Goal: Task Accomplishment & Management: Manage account settings

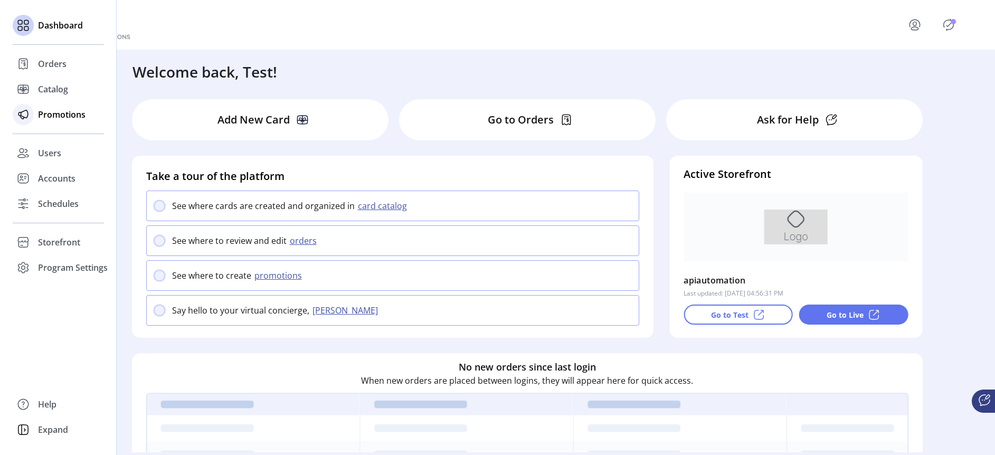
click at [46, 121] on div "Promotions" at bounding box center [58, 114] width 91 height 25
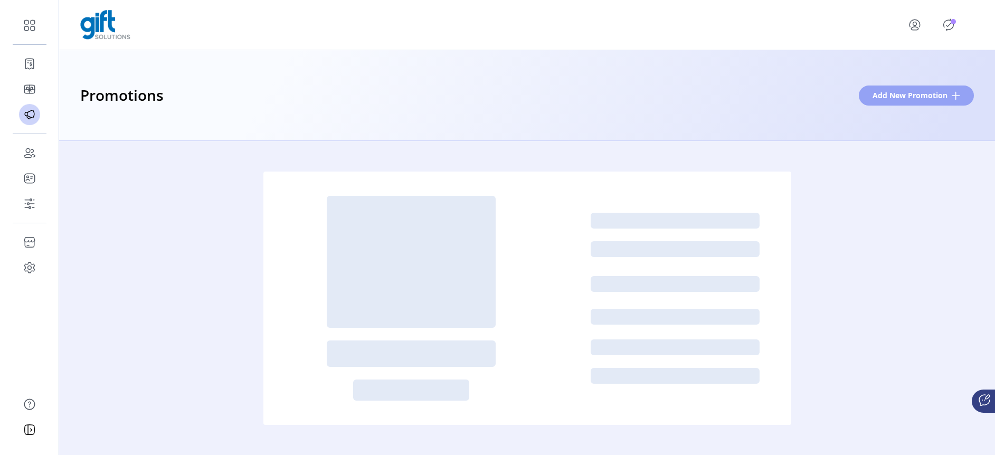
click at [910, 91] on span "Add New Promotion" at bounding box center [910, 95] width 75 height 11
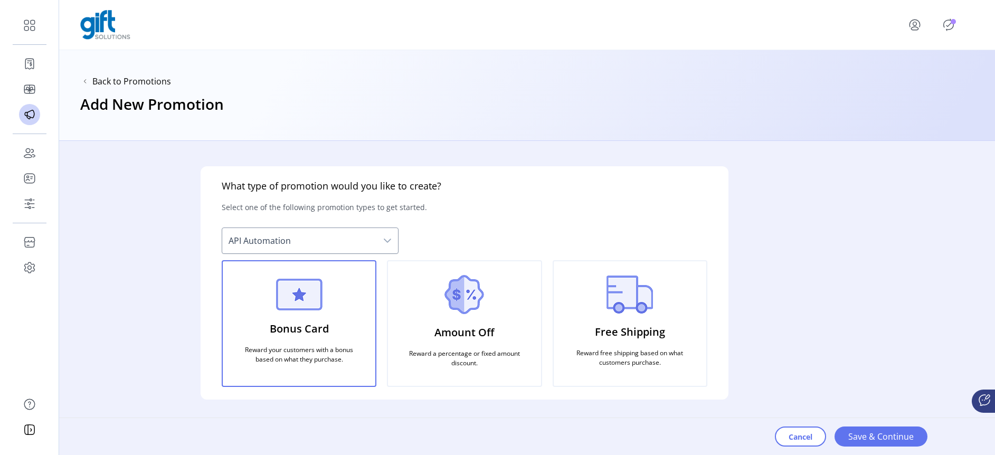
click at [483, 326] on p "Amount Off" at bounding box center [464, 332] width 60 height 24
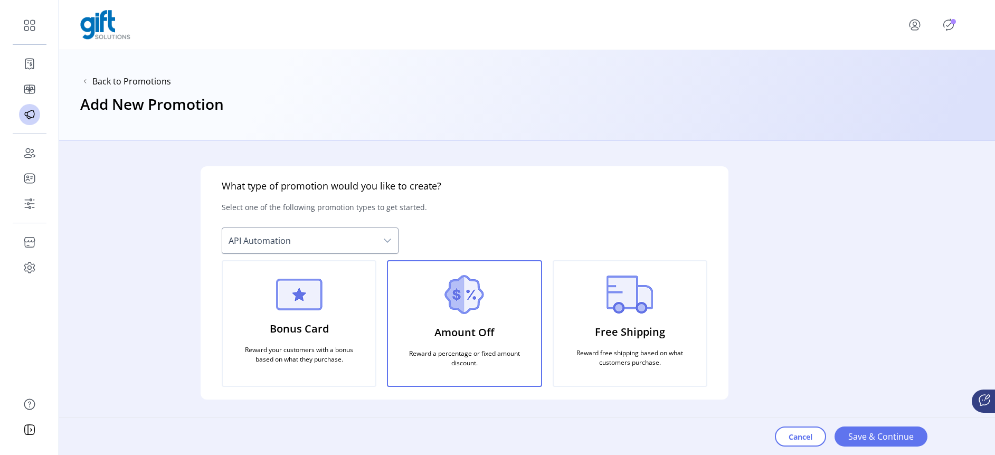
click at [612, 341] on p "Free Shipping" at bounding box center [630, 332] width 70 height 24
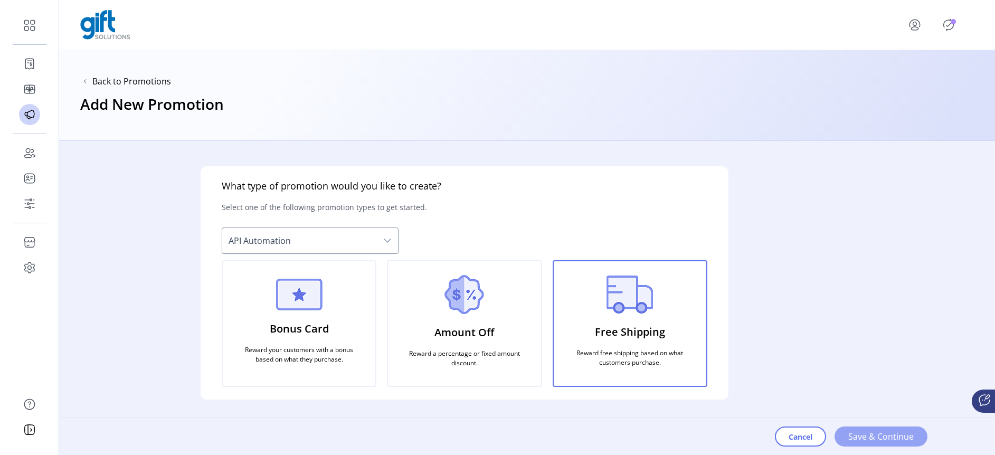
click at [878, 440] on span "Save & Continue" at bounding box center [880, 436] width 65 height 13
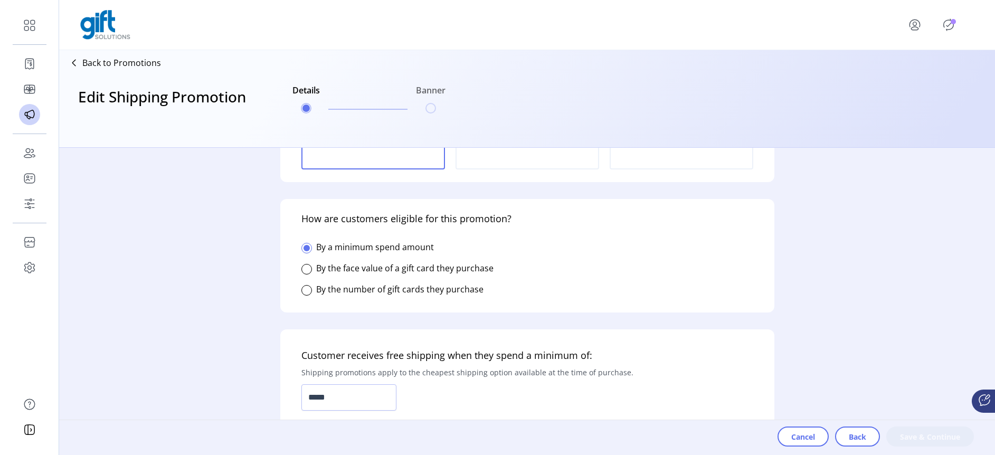
scroll to position [164, 0]
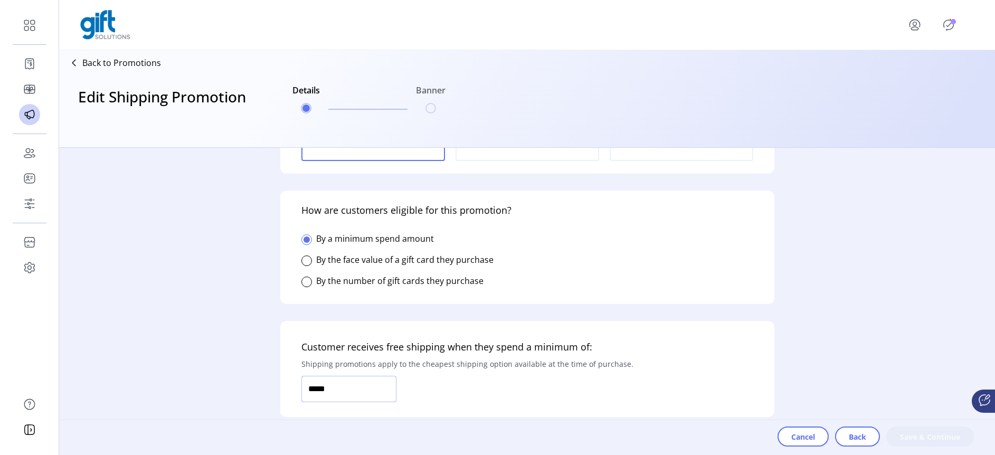
click at [310, 388] on input "*****" at bounding box center [348, 389] width 95 height 26
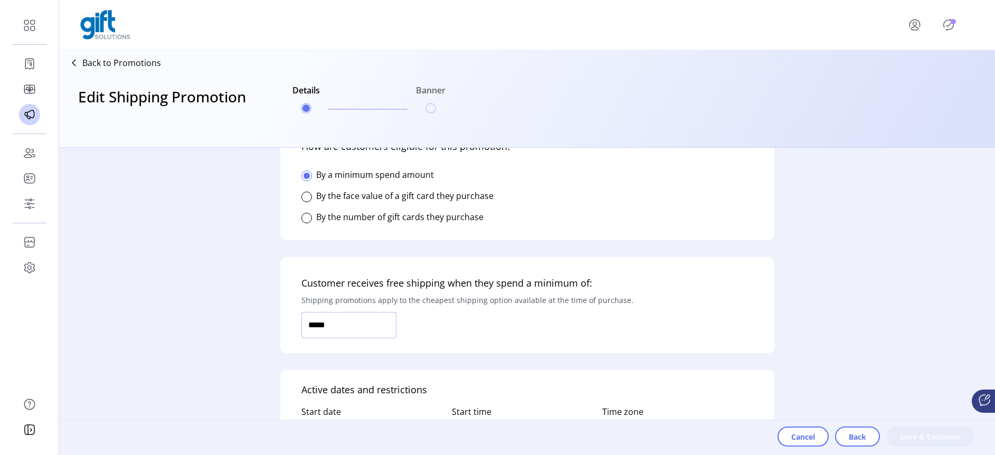
type input "******"
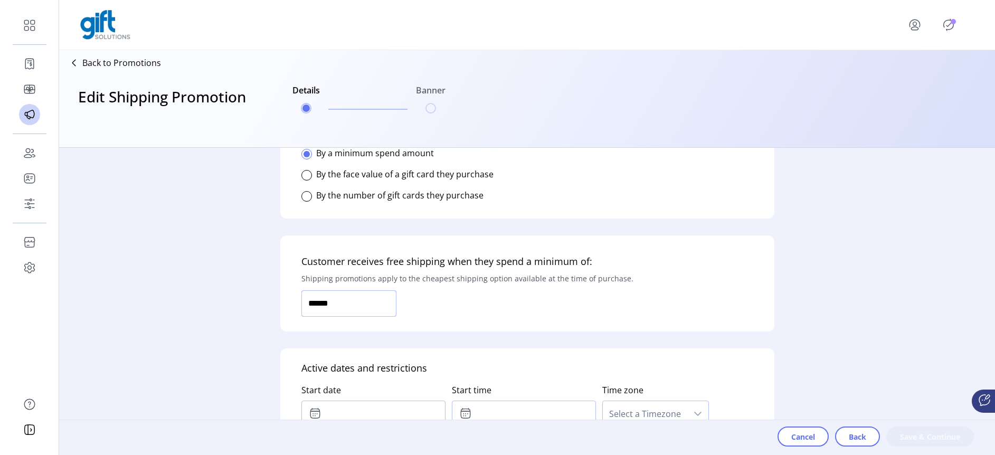
scroll to position [359, 0]
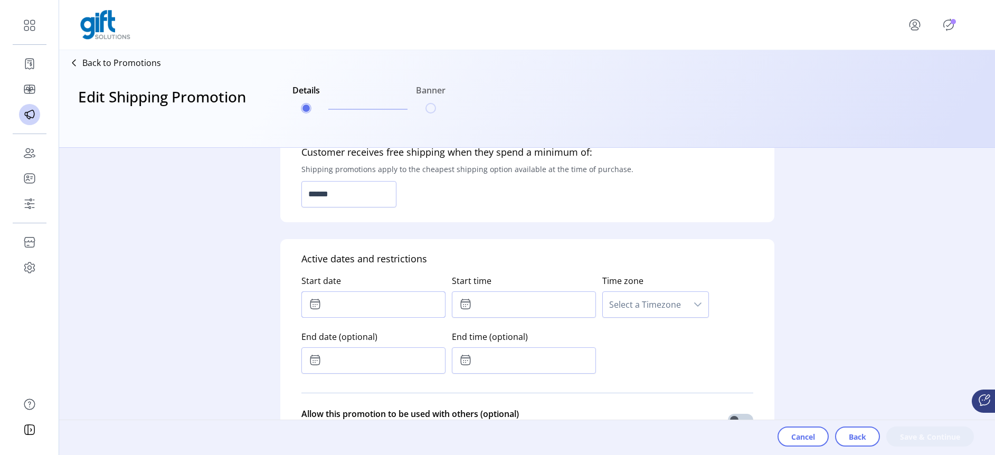
click at [347, 306] on input "text" at bounding box center [373, 304] width 144 height 26
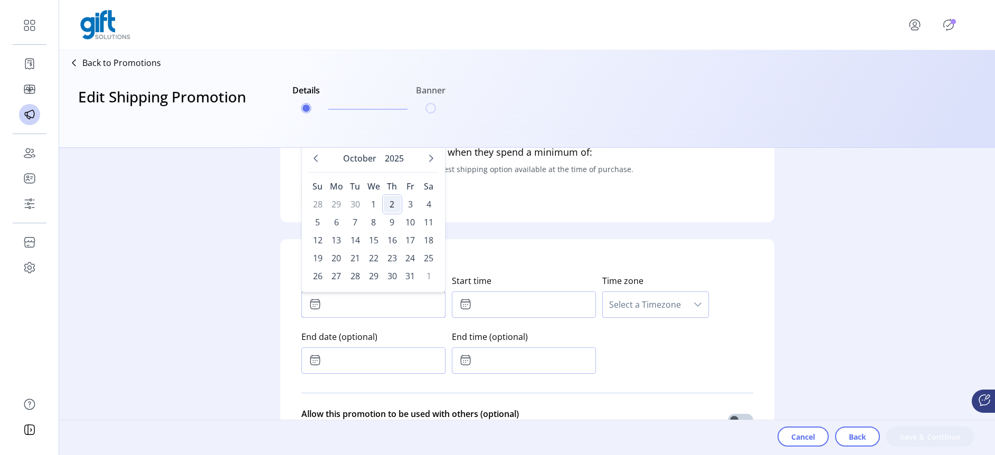
click at [390, 206] on span "2" at bounding box center [392, 204] width 17 height 17
type input "**********"
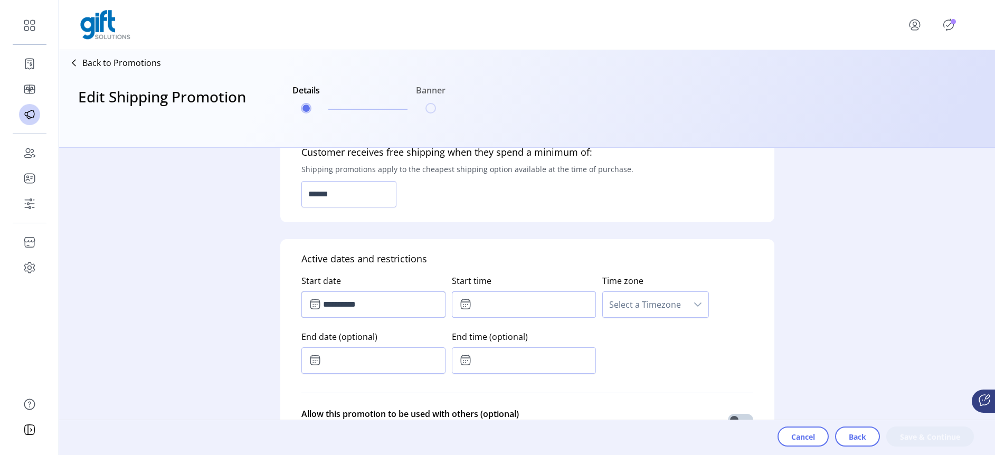
click at [470, 306] on input "text" at bounding box center [524, 304] width 144 height 26
click at [506, 360] on icon "Previous Hour" at bounding box center [506, 362] width 8 height 8
click at [505, 360] on icon "Previous Hour" at bounding box center [506, 362] width 8 height 8
click at [504, 361] on icon "Previous Hour" at bounding box center [506, 362] width 8 height 8
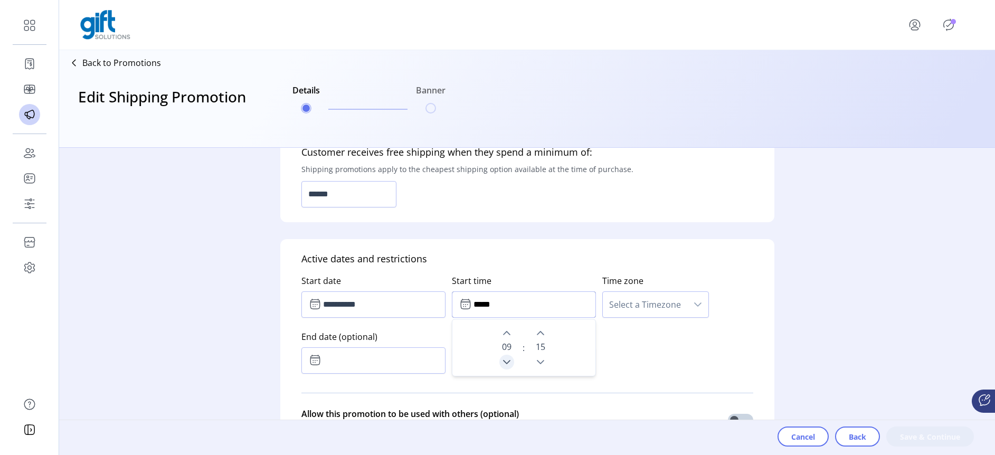
click at [504, 361] on icon "Previous Hour" at bounding box center [506, 362] width 8 height 8
type input "*****"
click at [659, 313] on span "Select a Timezone" at bounding box center [645, 304] width 84 height 25
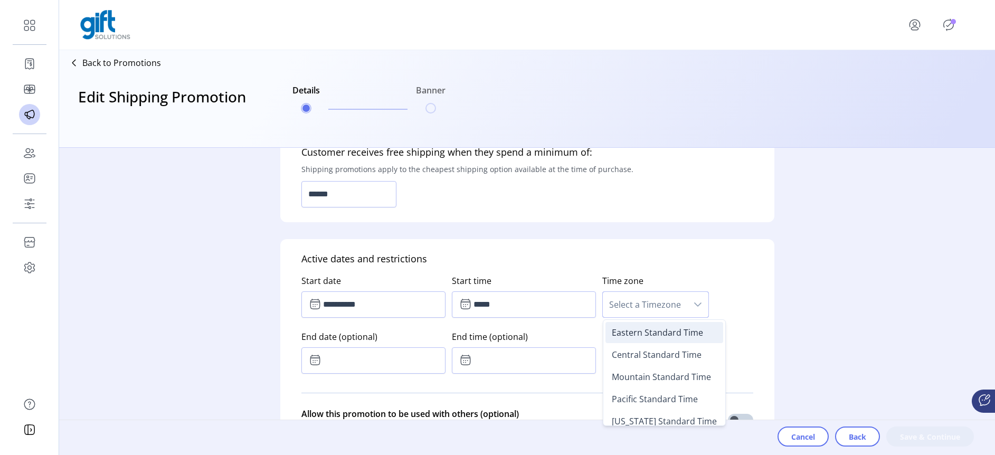
click at [652, 336] on span "Eastern Standard Time" at bounding box center [657, 333] width 91 height 12
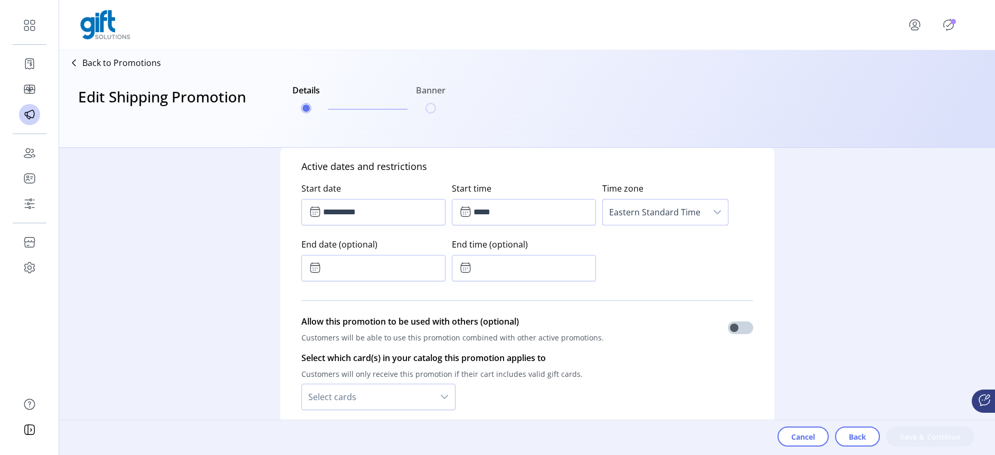
scroll to position [509, 0]
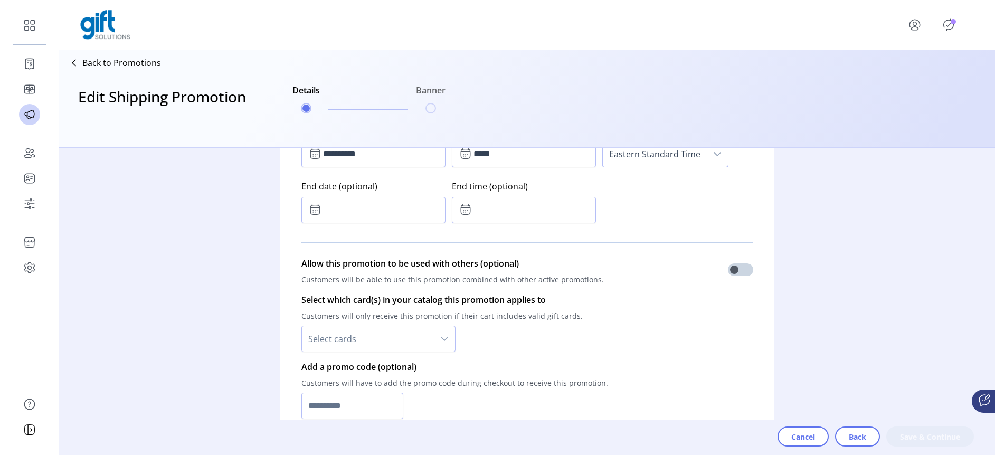
click at [416, 338] on span "Select cards" at bounding box center [368, 338] width 132 height 25
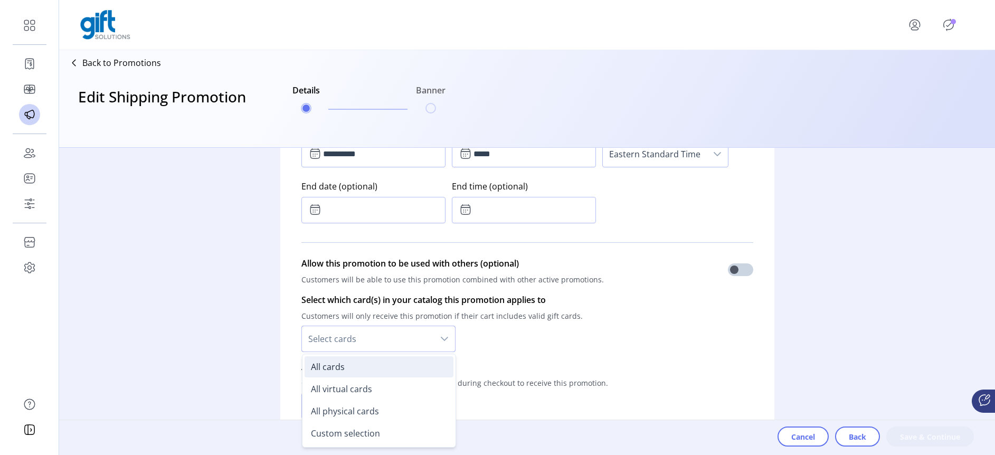
click at [362, 372] on li "All cards" at bounding box center [379, 366] width 149 height 21
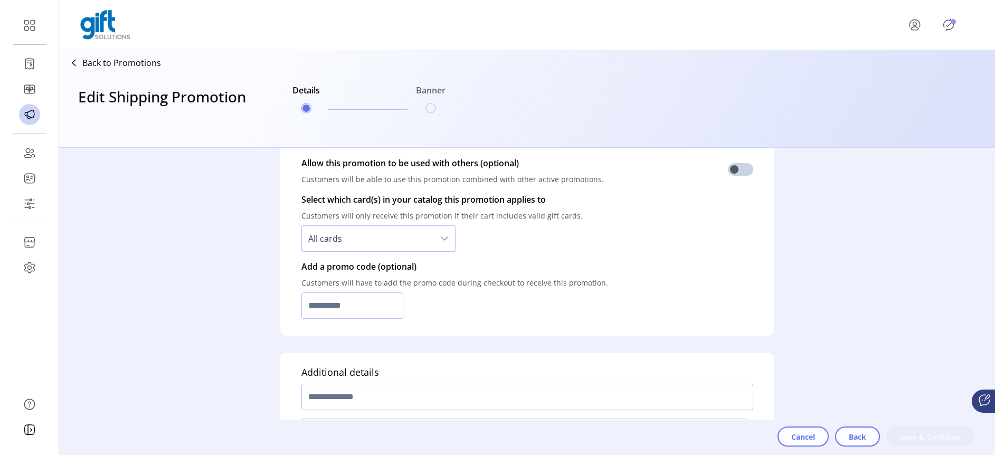
scroll to position [649, 0]
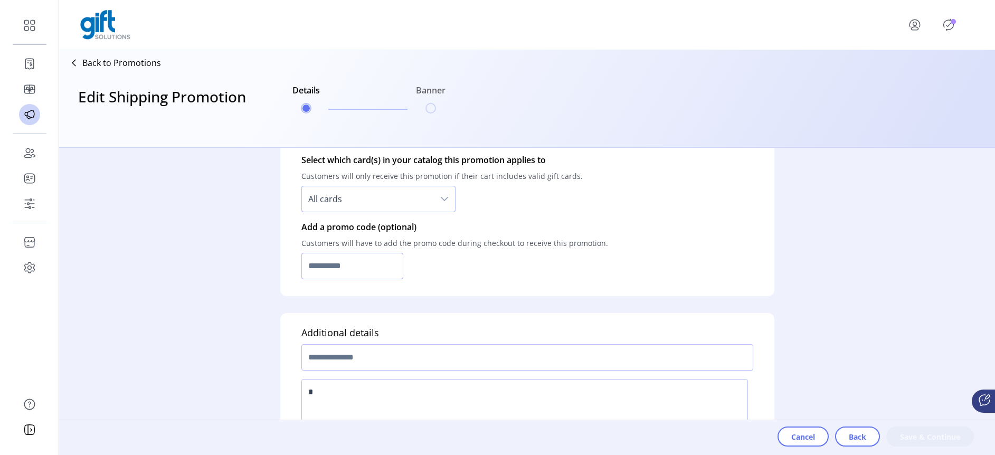
click at [369, 268] on input "text" at bounding box center [352, 266] width 102 height 26
paste input "**********"
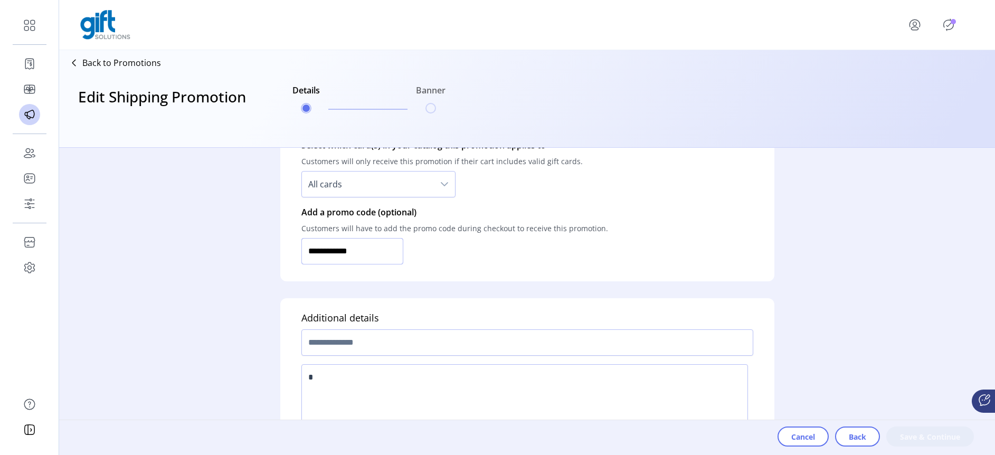
scroll to position [672, 0]
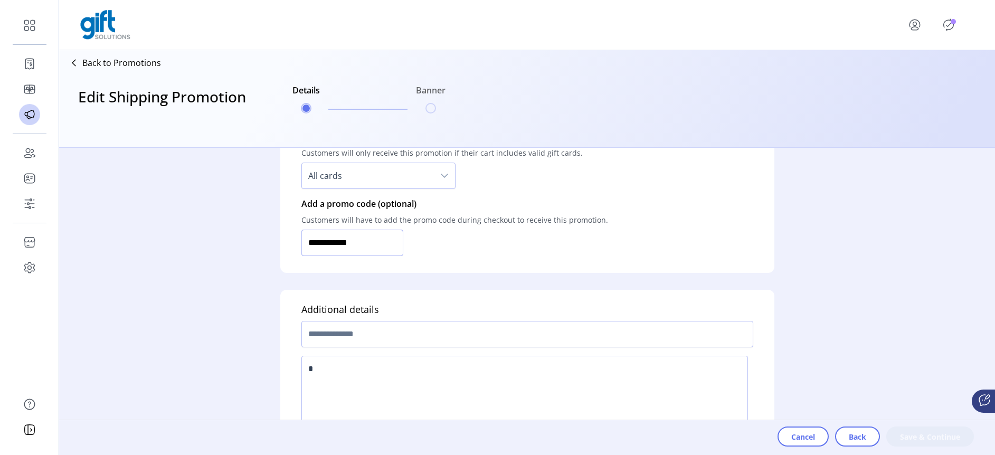
type input "**********"
click at [473, 331] on input "text" at bounding box center [527, 334] width 452 height 26
type input "*****"
click at [416, 374] on textarea at bounding box center [524, 394] width 447 height 77
type textarea "*****"
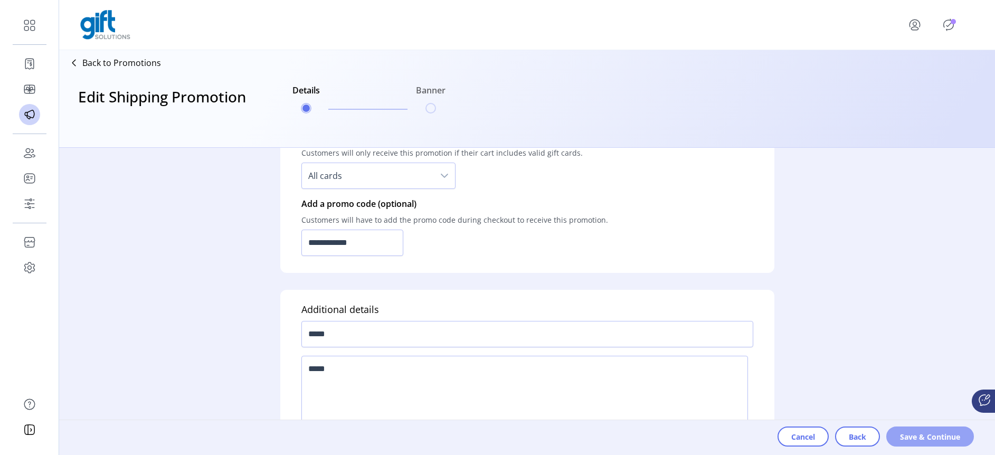
click at [905, 438] on span "Save & Continue" at bounding box center [930, 436] width 60 height 11
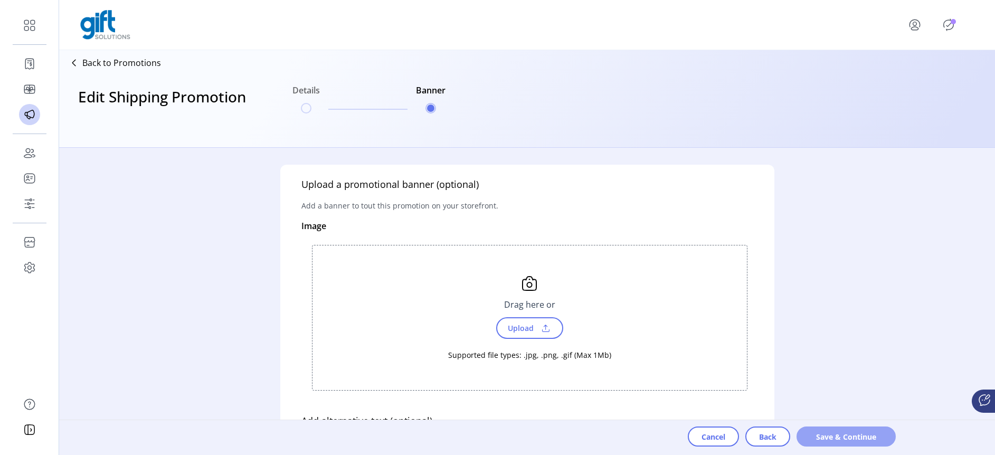
click at [863, 441] on span "Save & Continue" at bounding box center [846, 436] width 72 height 11
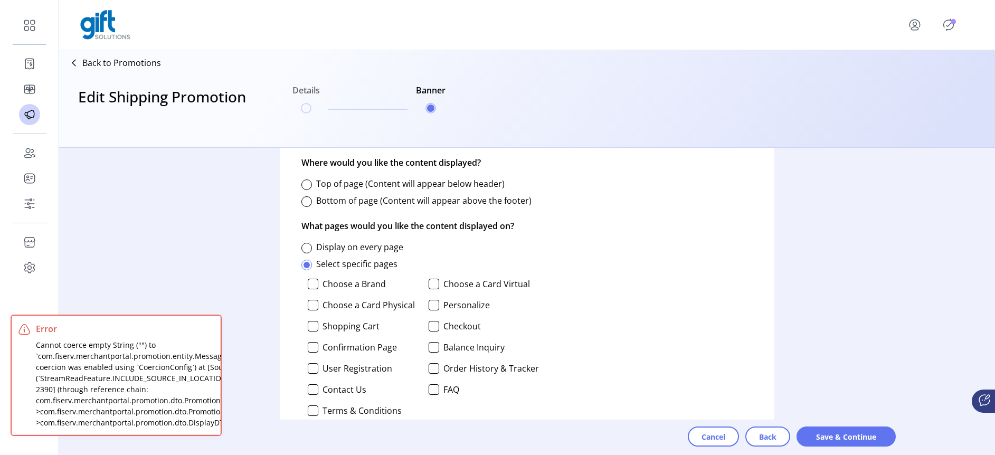
scroll to position [394, 0]
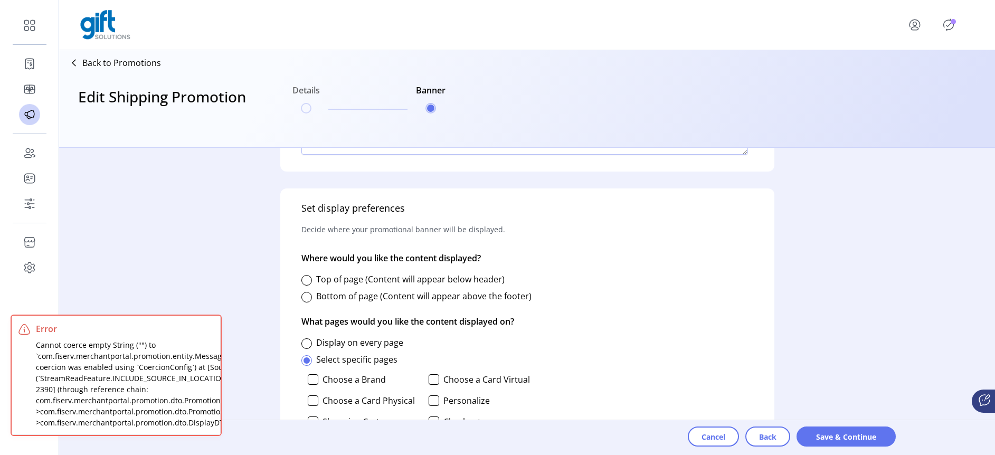
click at [313, 280] on div "Top of page (Content will appear below header)" at bounding box center [402, 279] width 203 height 13
click at [307, 282] on div at bounding box center [306, 280] width 11 height 11
click at [857, 440] on span "Save & Continue" at bounding box center [846, 436] width 72 height 11
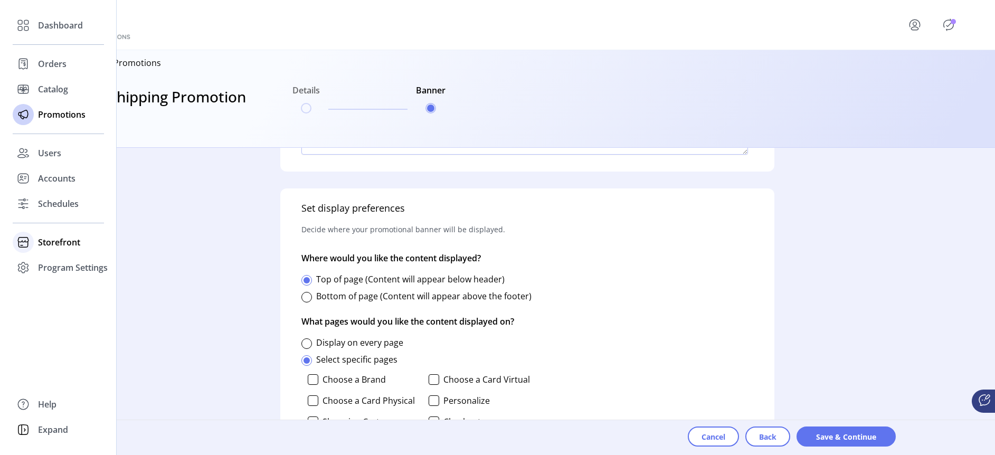
click at [62, 237] on span "Storefront" at bounding box center [59, 242] width 42 height 13
click at [68, 262] on span "Configuration" at bounding box center [65, 263] width 55 height 13
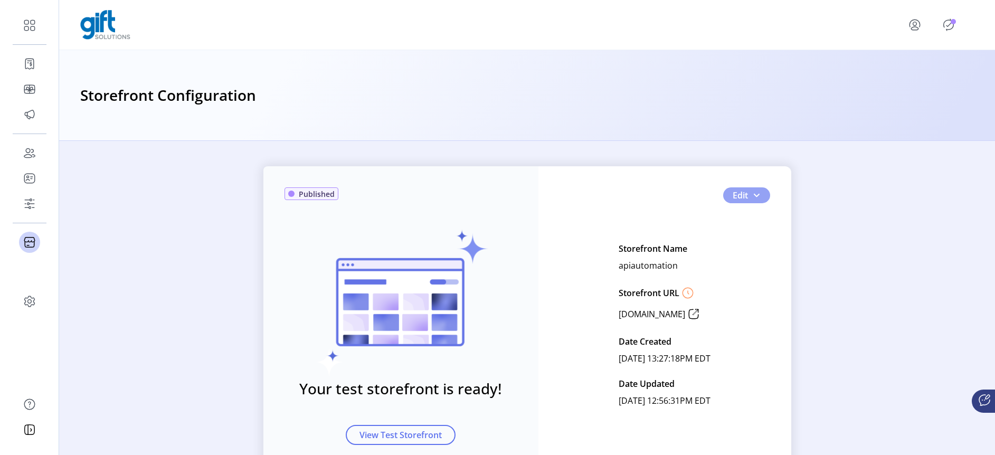
click at [755, 193] on span "button" at bounding box center [756, 195] width 8 height 8
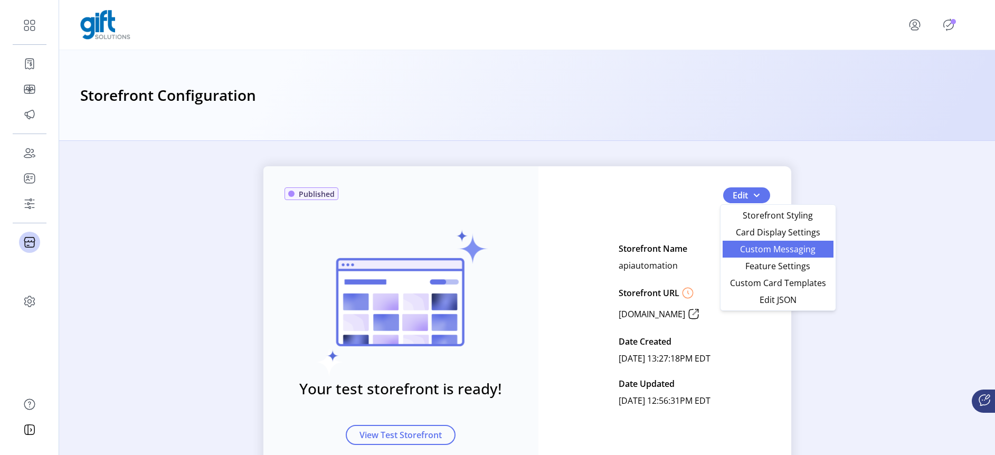
click at [783, 249] on span "Custom Messaging" at bounding box center [778, 249] width 98 height 8
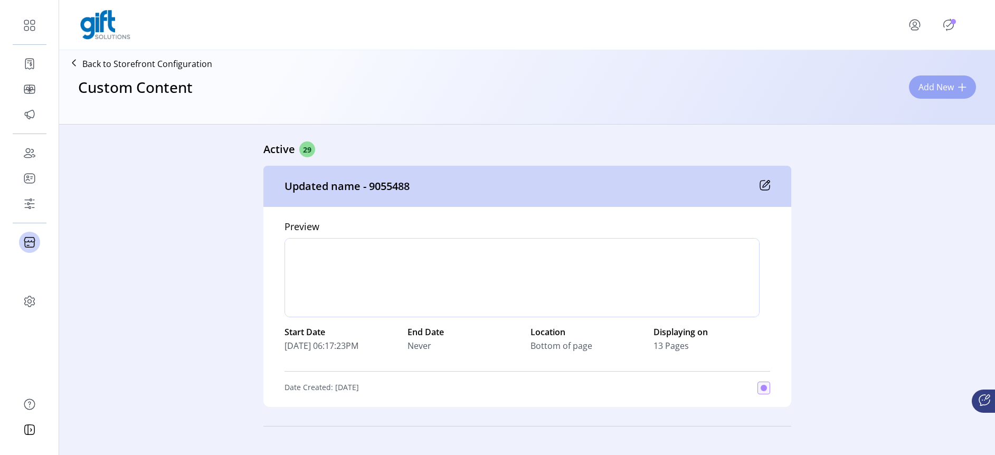
click at [942, 84] on span "Add New" at bounding box center [935, 87] width 35 height 13
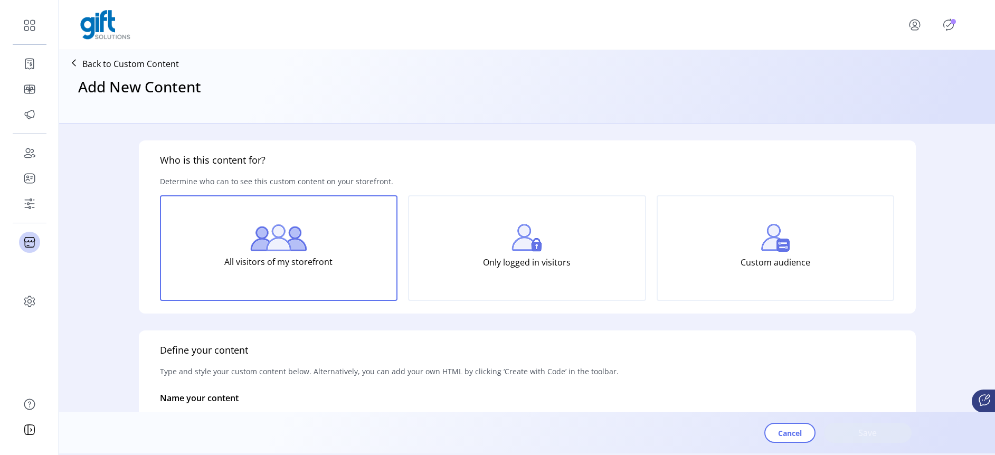
scroll to position [144, 0]
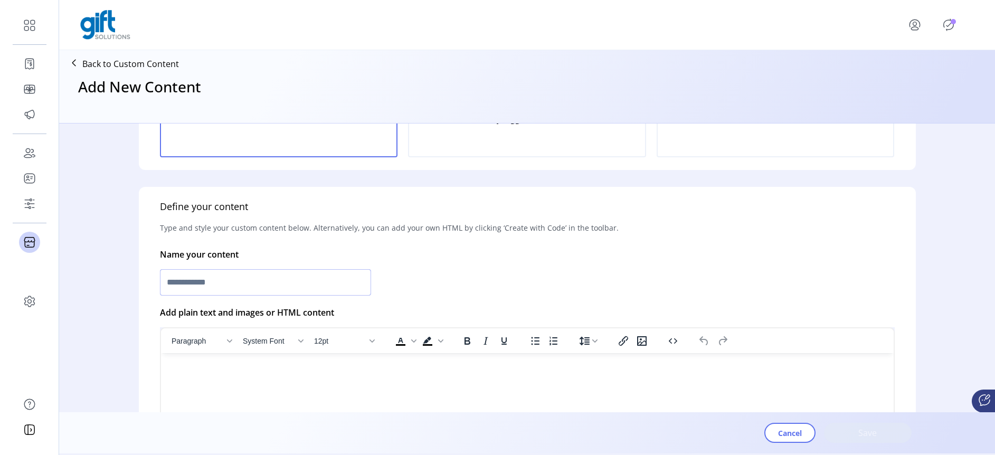
click at [253, 287] on input "text" at bounding box center [265, 282] width 211 height 26
click at [229, 362] on html at bounding box center [526, 357] width 733 height 8
drag, startPoint x: 234, startPoint y: 282, endPoint x: 131, endPoint y: 281, distance: 103.5
click at [131, 281] on form "**********" at bounding box center [527, 268] width 811 height 289
drag, startPoint x: 355, startPoint y: 283, endPoint x: 147, endPoint y: 286, distance: 208.5
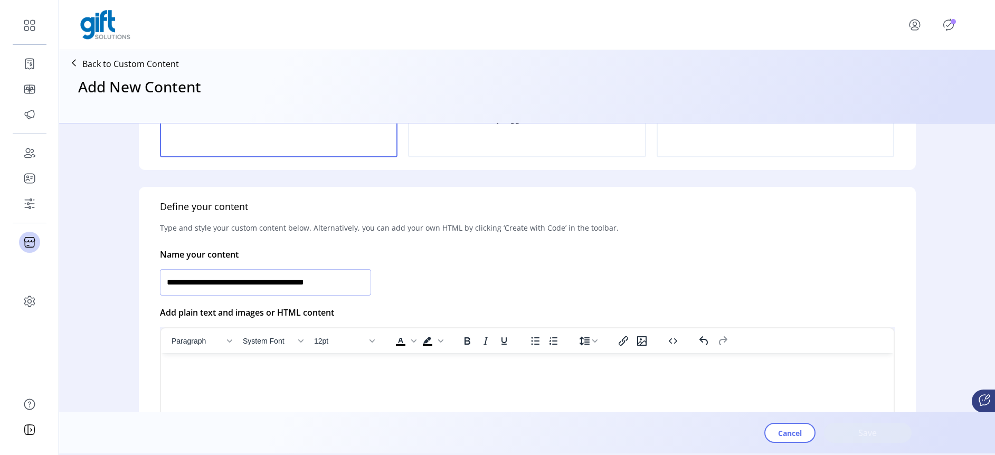
click at [147, 286] on div "**********" at bounding box center [527, 369] width 777 height 364
type input "**********"
click at [215, 362] on html at bounding box center [526, 357] width 733 height 8
drag, startPoint x: 206, startPoint y: 361, endPoint x: 198, endPoint y: 361, distance: 7.9
click at [206, 357] on html at bounding box center [526, 357] width 733 height 8
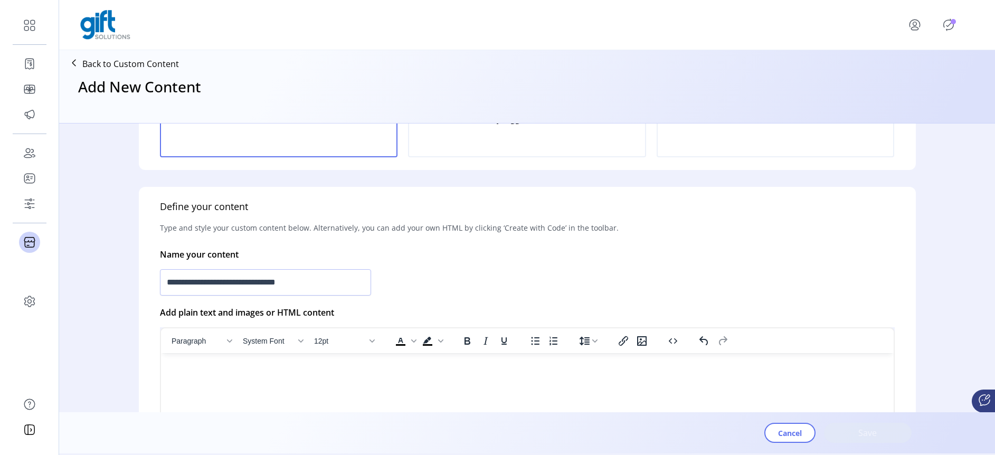
click at [194, 362] on html at bounding box center [526, 357] width 733 height 8
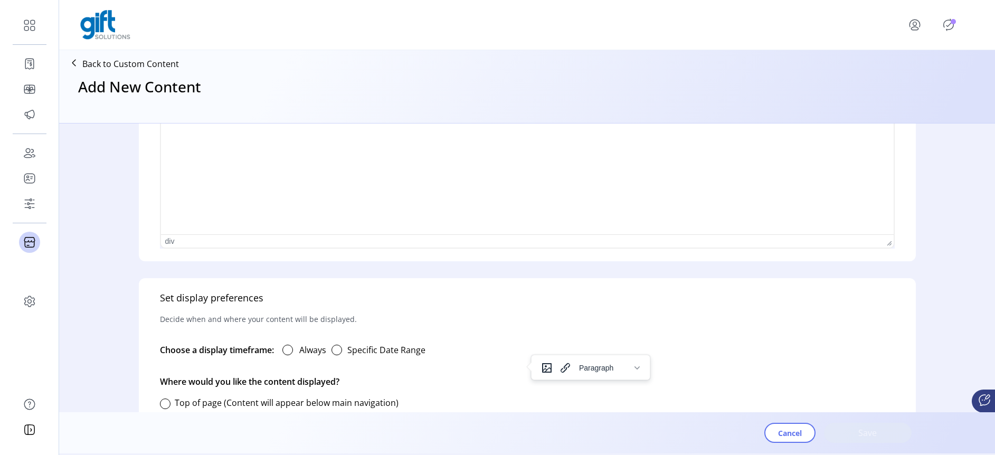
scroll to position [446, 0]
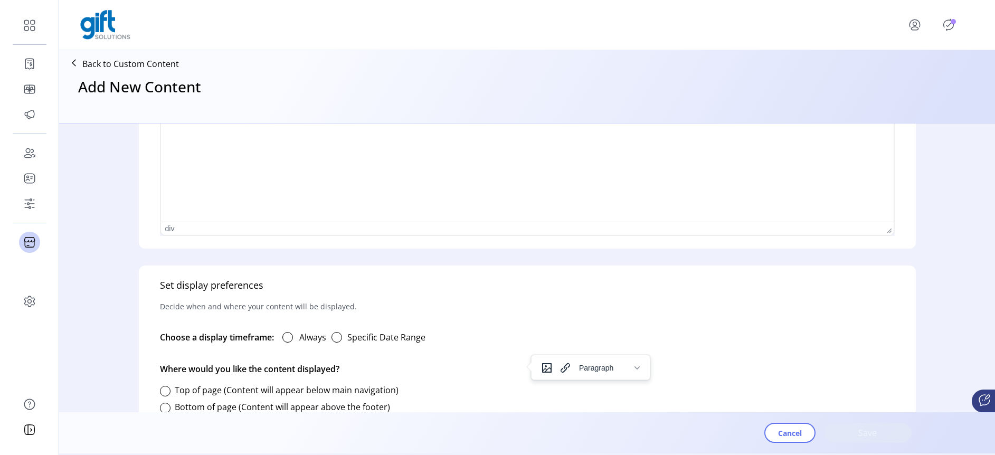
drag, startPoint x: 290, startPoint y: 337, endPoint x: 216, endPoint y: 367, distance: 79.1
click at [290, 337] on div at bounding box center [287, 337] width 11 height 11
click at [164, 393] on div at bounding box center [165, 391] width 11 height 11
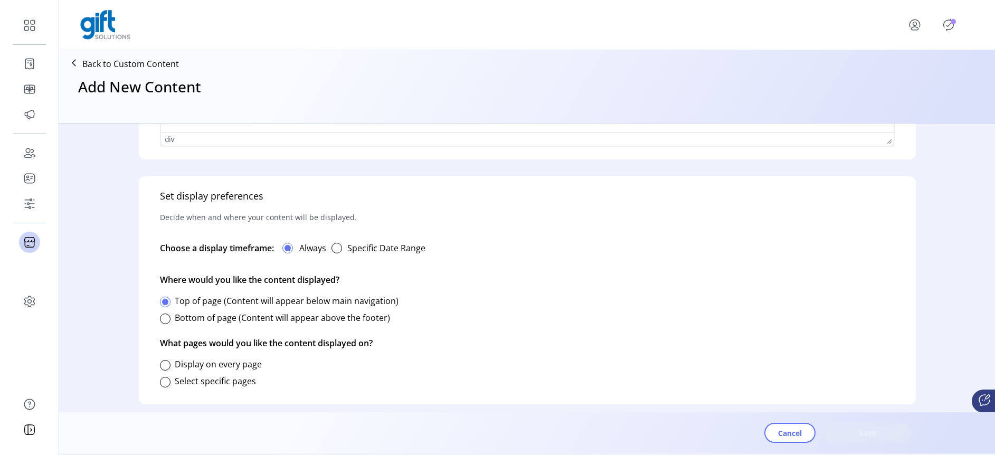
scroll to position [544, 0]
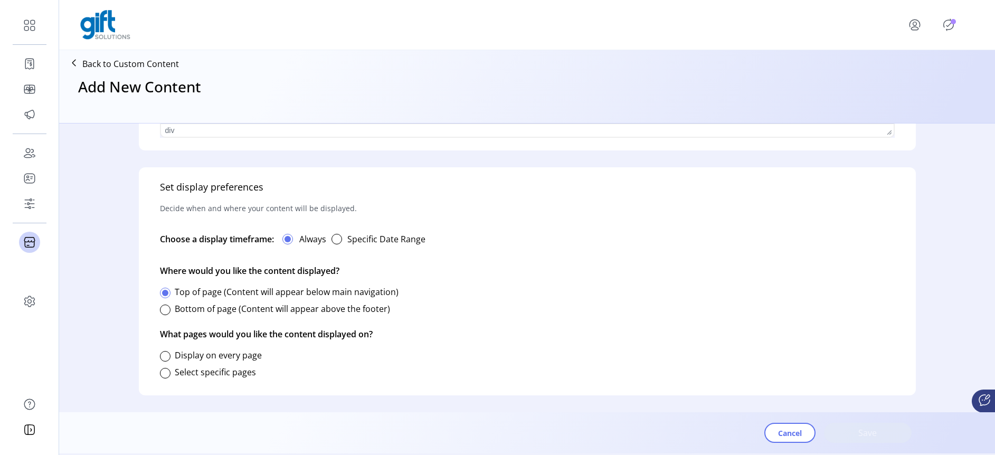
drag, startPoint x: 169, startPoint y: 359, endPoint x: 178, endPoint y: 361, distance: 9.2
click at [169, 359] on div at bounding box center [165, 356] width 11 height 11
click at [873, 433] on span "Save" at bounding box center [868, 432] width 60 height 13
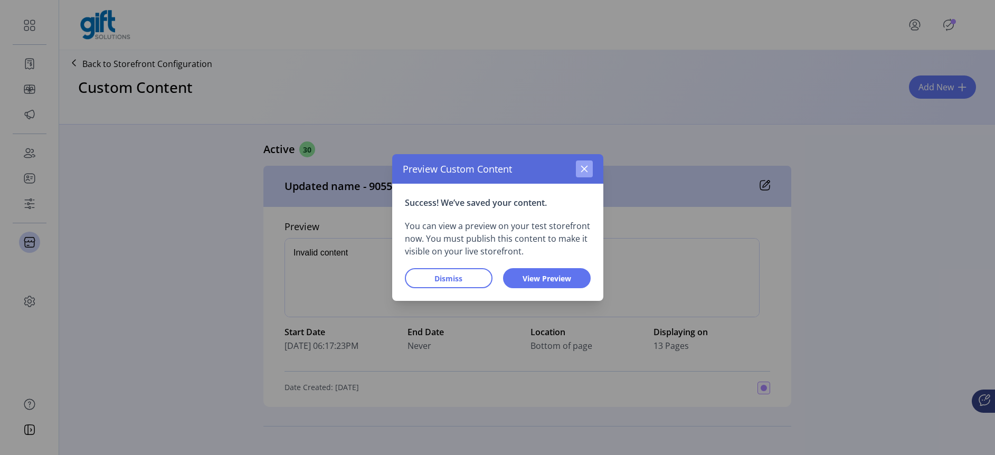
click at [584, 162] on button "button" at bounding box center [584, 168] width 17 height 17
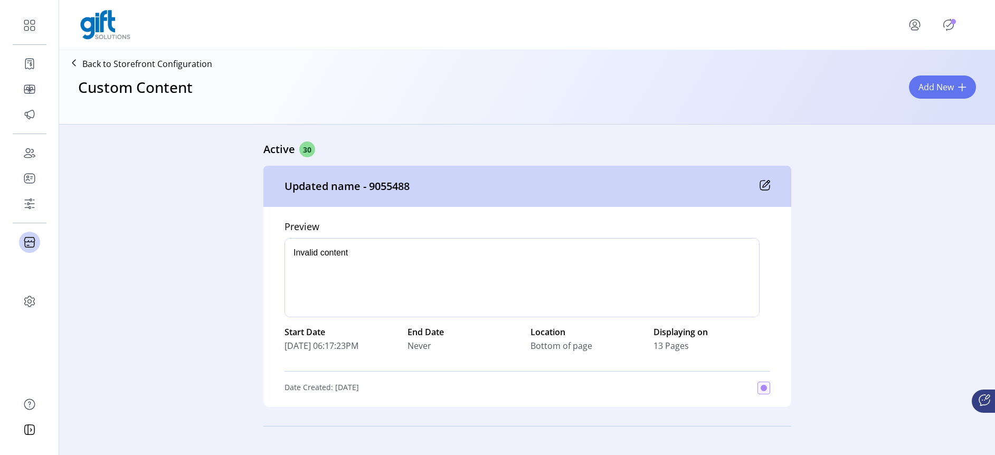
click at [942, 26] on icon "Publisher Panel" at bounding box center [948, 24] width 17 height 17
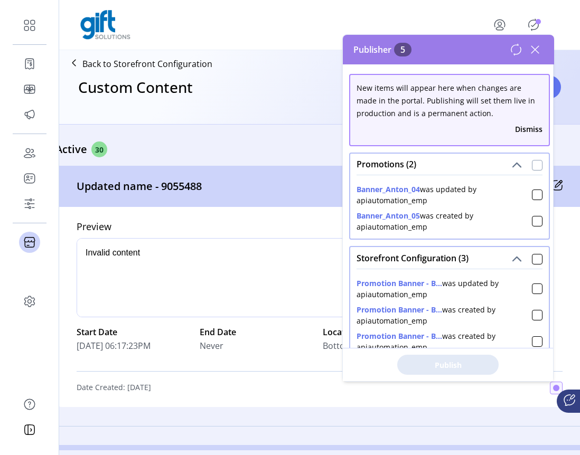
click at [532, 163] on div at bounding box center [537, 165] width 11 height 11
click at [532, 258] on div at bounding box center [537, 259] width 11 height 11
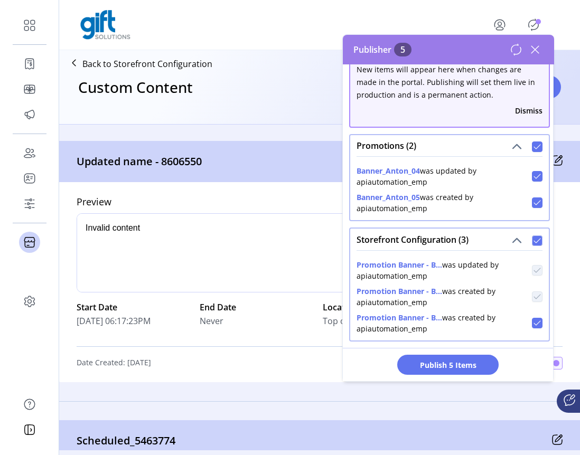
scroll to position [41, 0]
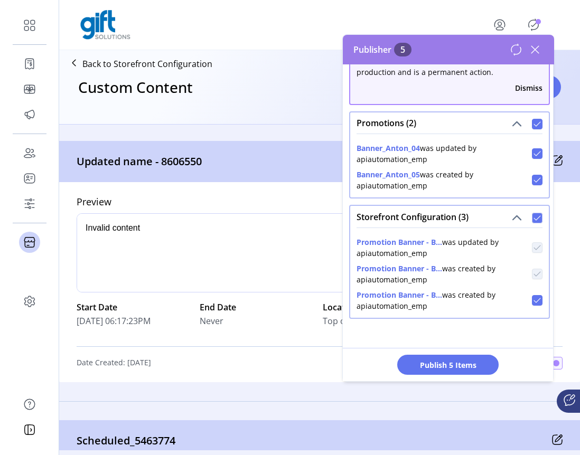
click at [451, 363] on span "Publish 5 Items" at bounding box center [448, 364] width 74 height 11
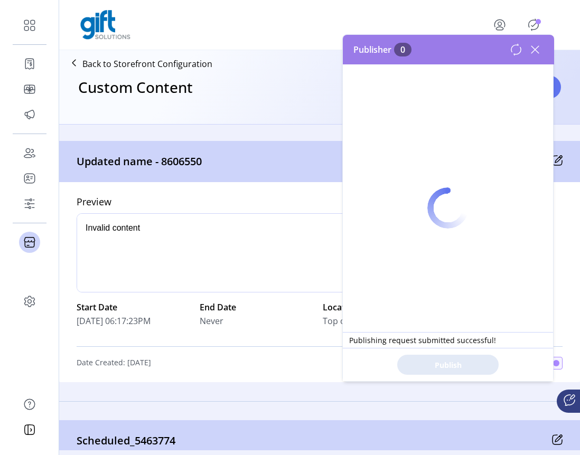
scroll to position [0, 0]
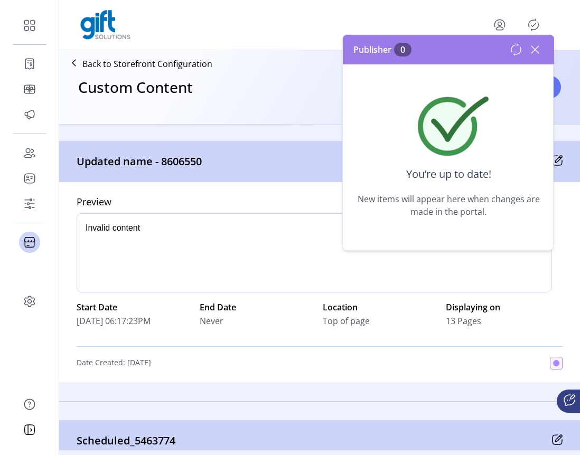
click at [540, 50] on icon at bounding box center [534, 49] width 17 height 17
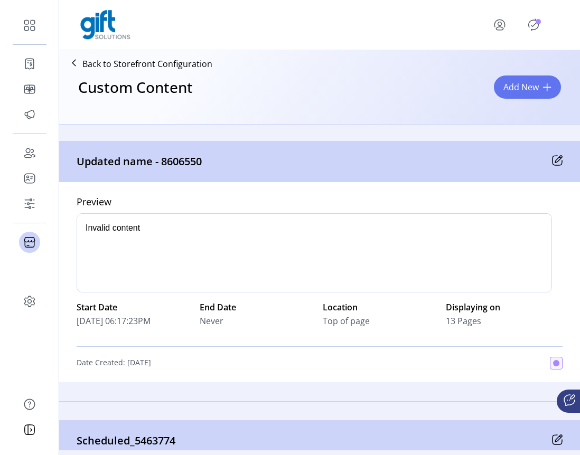
click at [530, 17] on icon "Publisher Panel" at bounding box center [533, 24] width 17 height 17
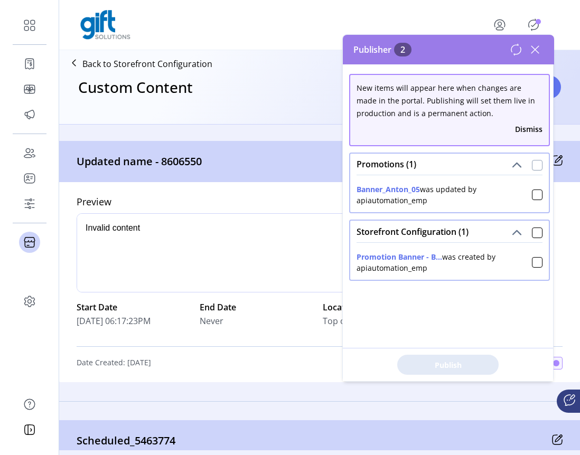
click at [532, 165] on div at bounding box center [537, 165] width 11 height 11
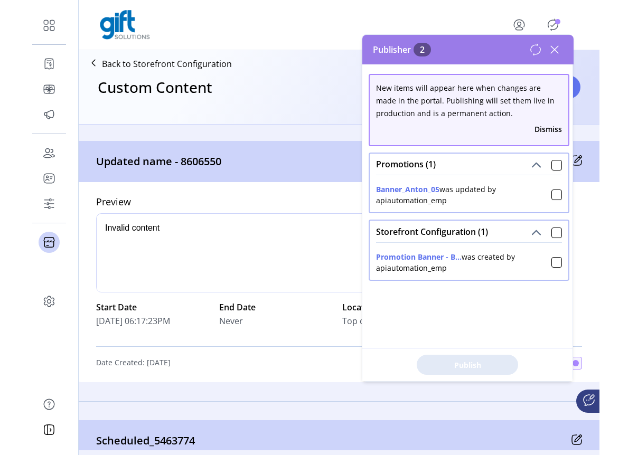
scroll to position [6, 4]
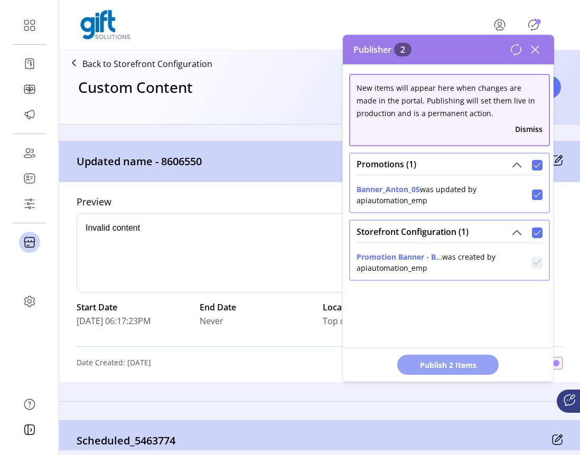
click at [459, 357] on button "Publish 2 Items" at bounding box center [447, 365] width 101 height 20
